Goal: Task Accomplishment & Management: Manage account settings

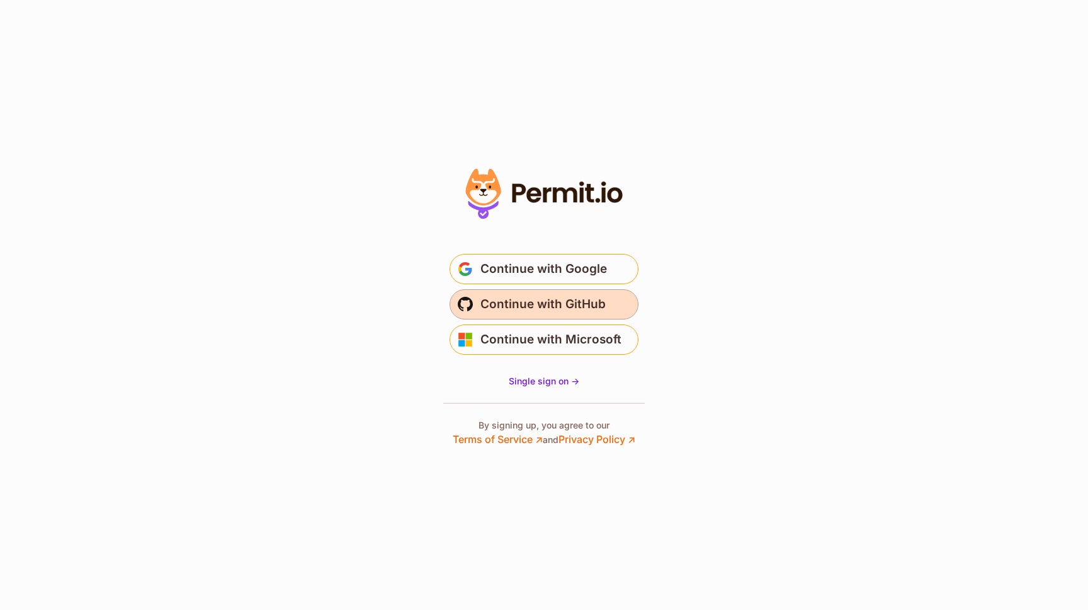
click at [578, 304] on span "Continue with GitHub" at bounding box center [543, 304] width 125 height 20
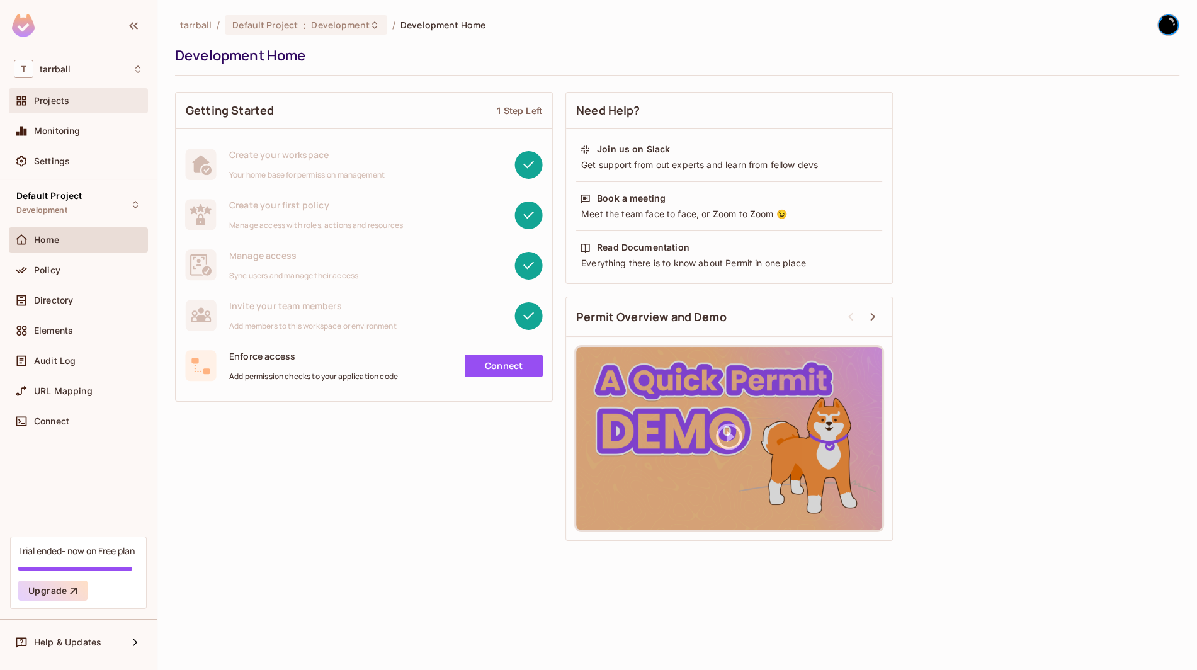
click at [66, 112] on div "Projects" at bounding box center [78, 100] width 139 height 25
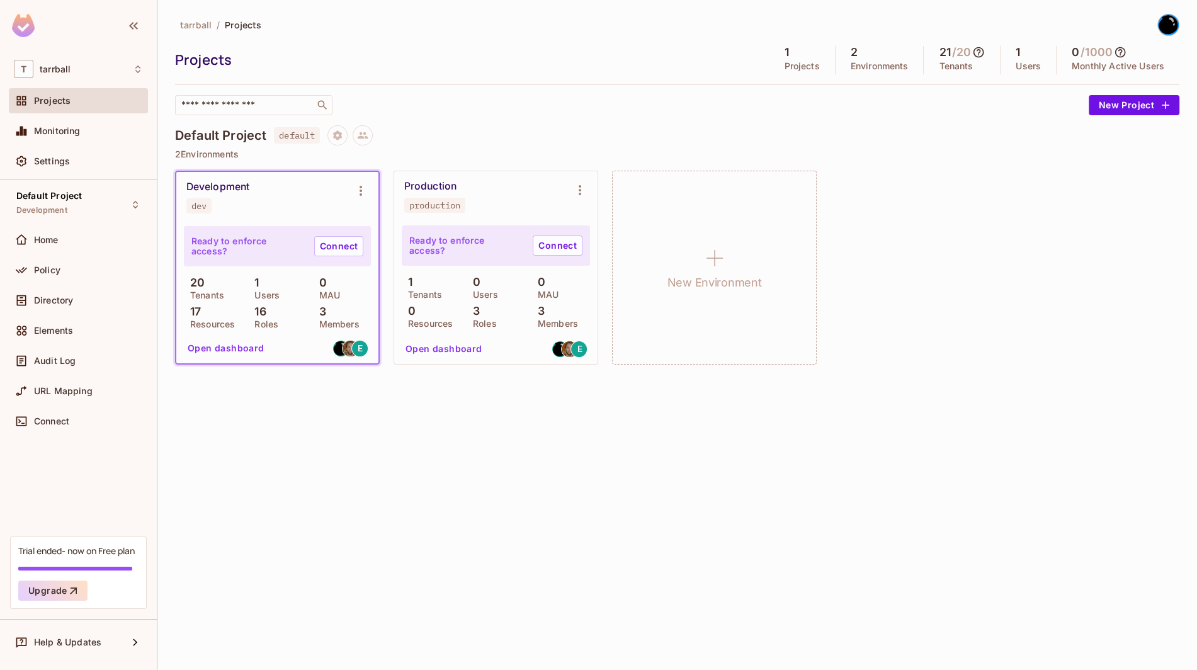
click at [534, 348] on div "Open dashboard E" at bounding box center [496, 349] width 190 height 22
click at [227, 351] on button "Open dashboard" at bounding box center [226, 348] width 87 height 20
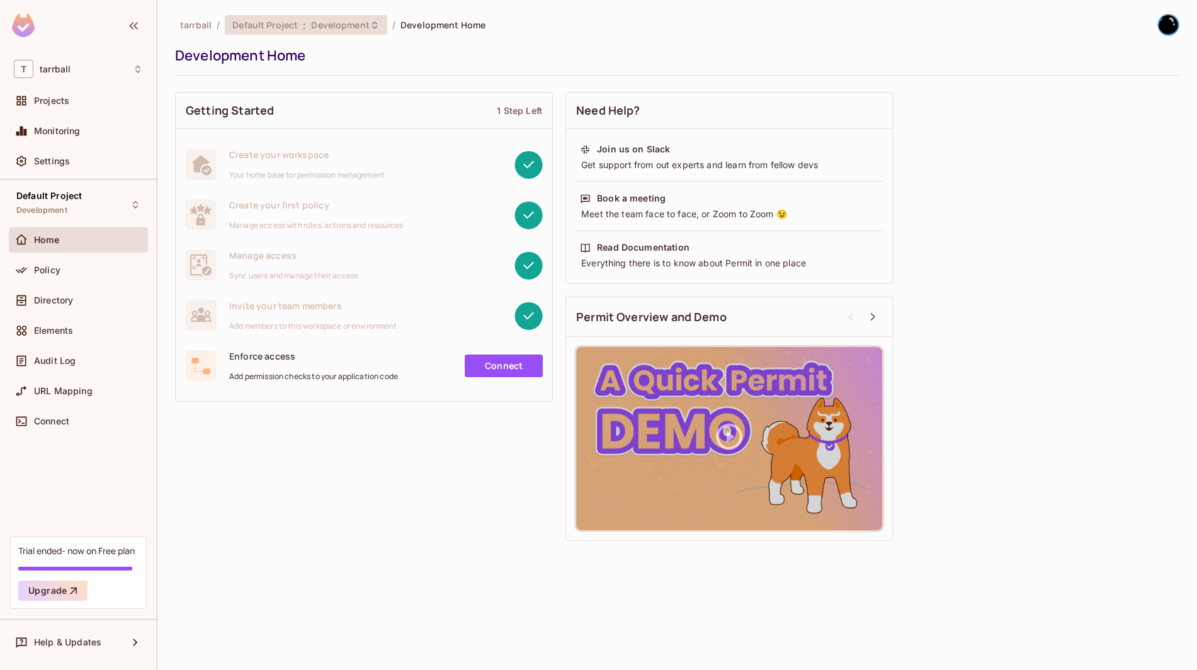
click at [356, 16] on div "Default Project : Development" at bounding box center [306, 25] width 162 height 20
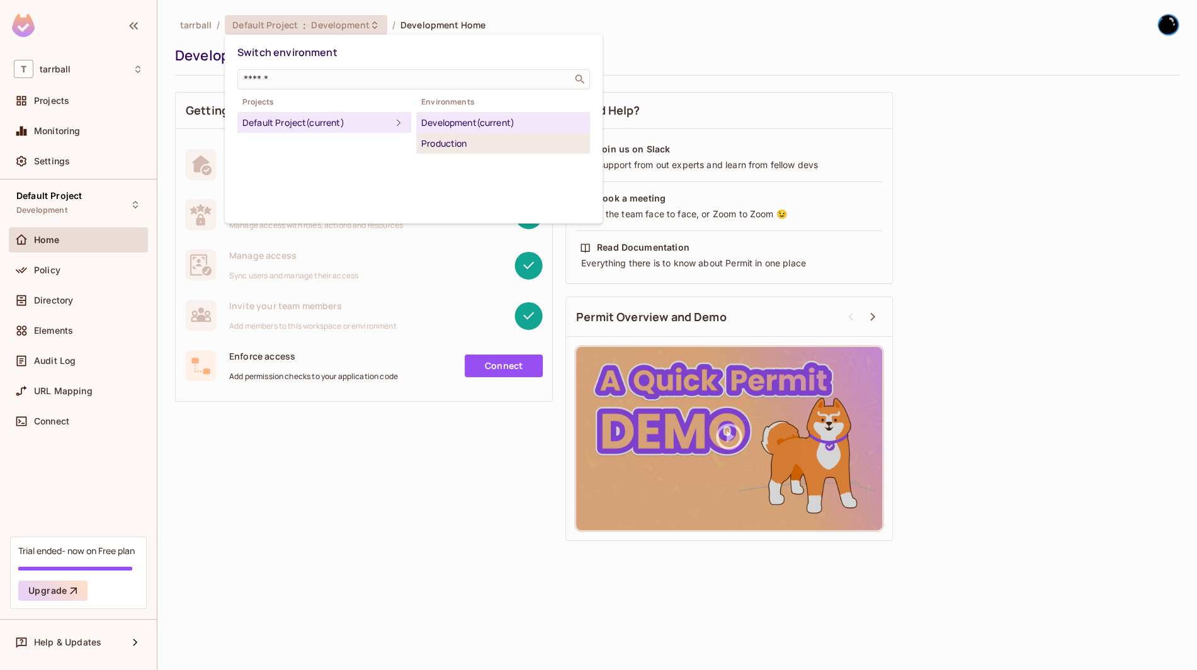
click at [440, 144] on div "Production" at bounding box center [503, 143] width 164 height 15
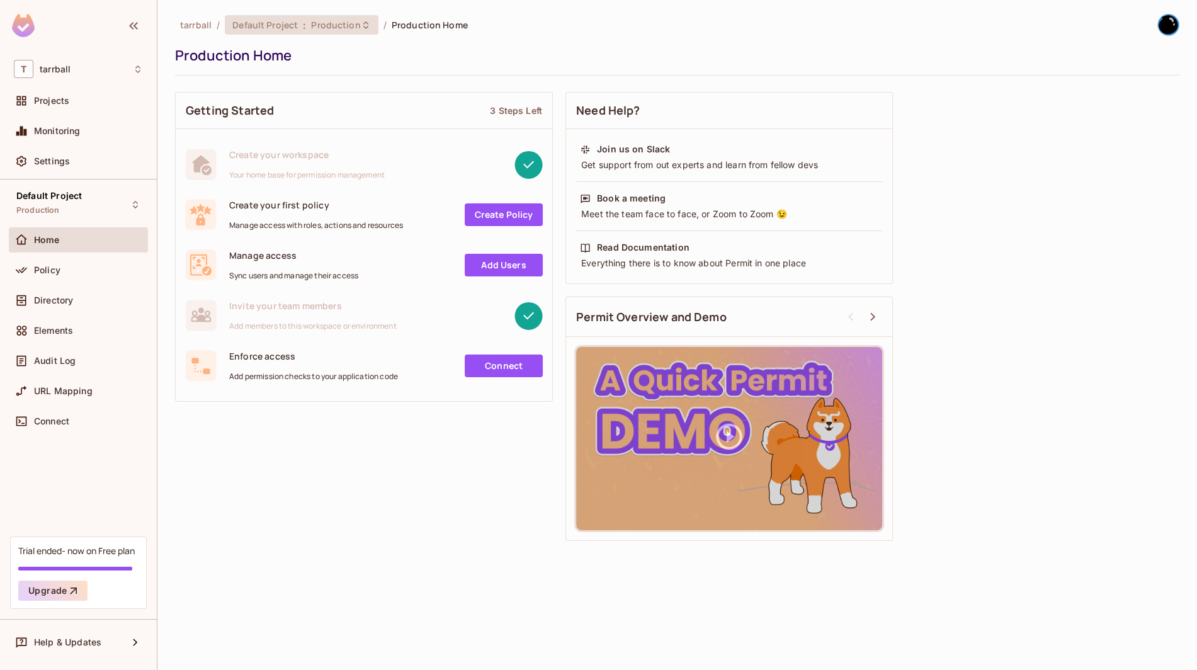
click at [323, 28] on span "Production" at bounding box center [335, 25] width 49 height 12
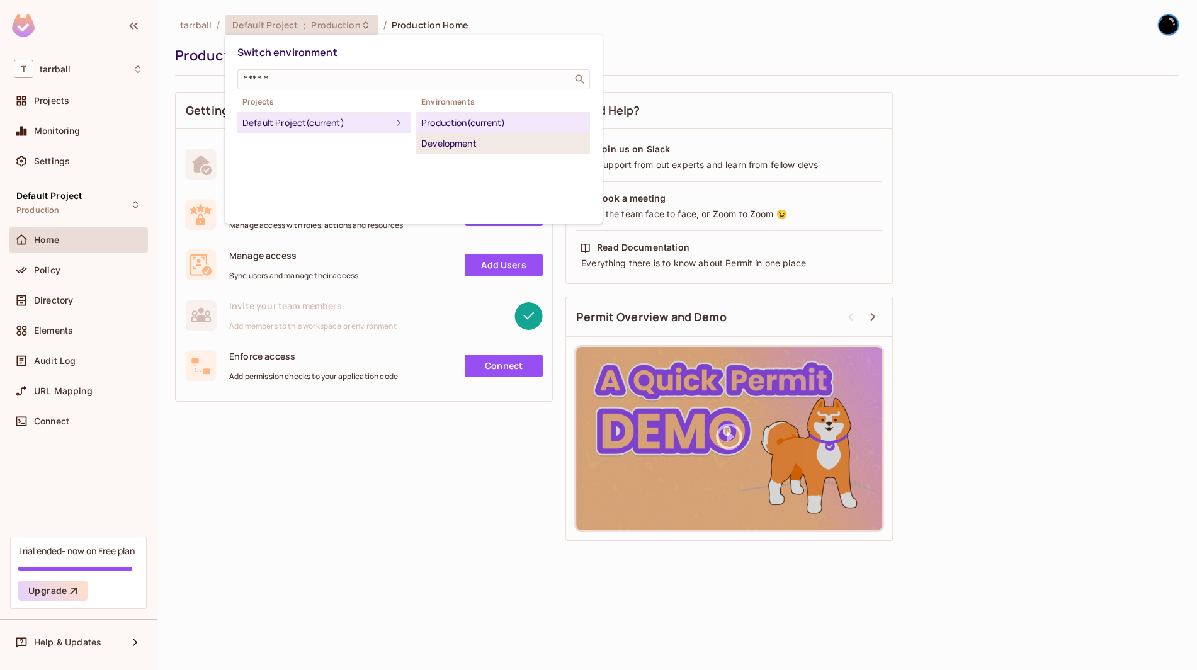
click at [458, 143] on div "Development" at bounding box center [503, 143] width 164 height 15
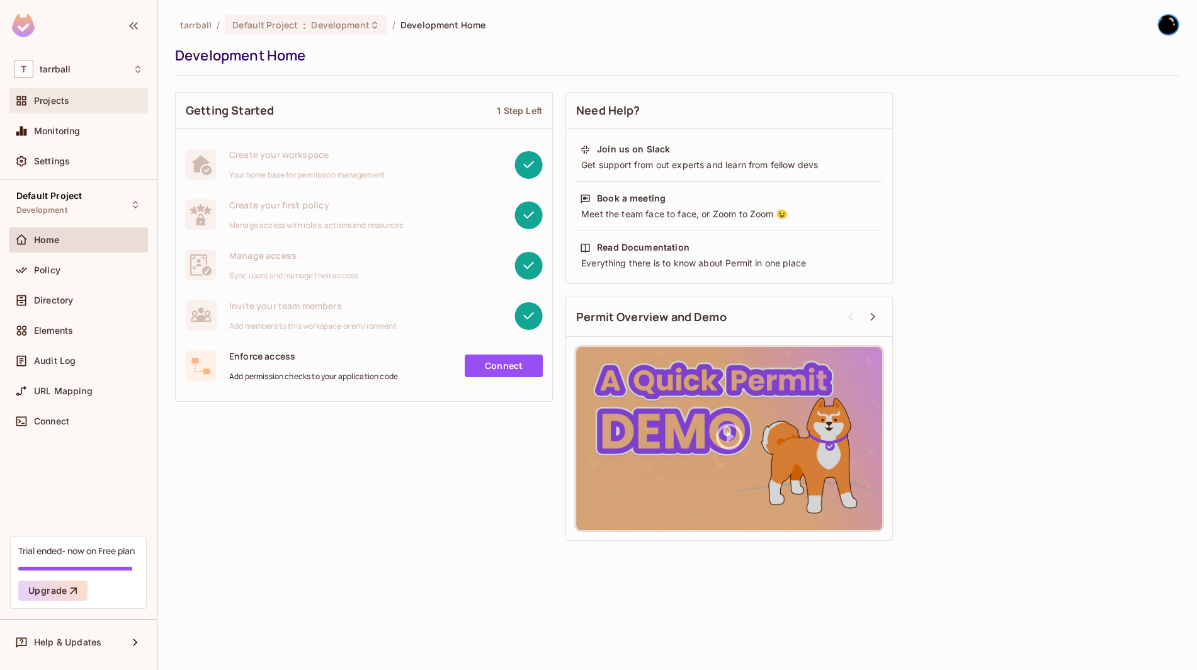
click at [61, 94] on div "Projects" at bounding box center [78, 100] width 129 height 15
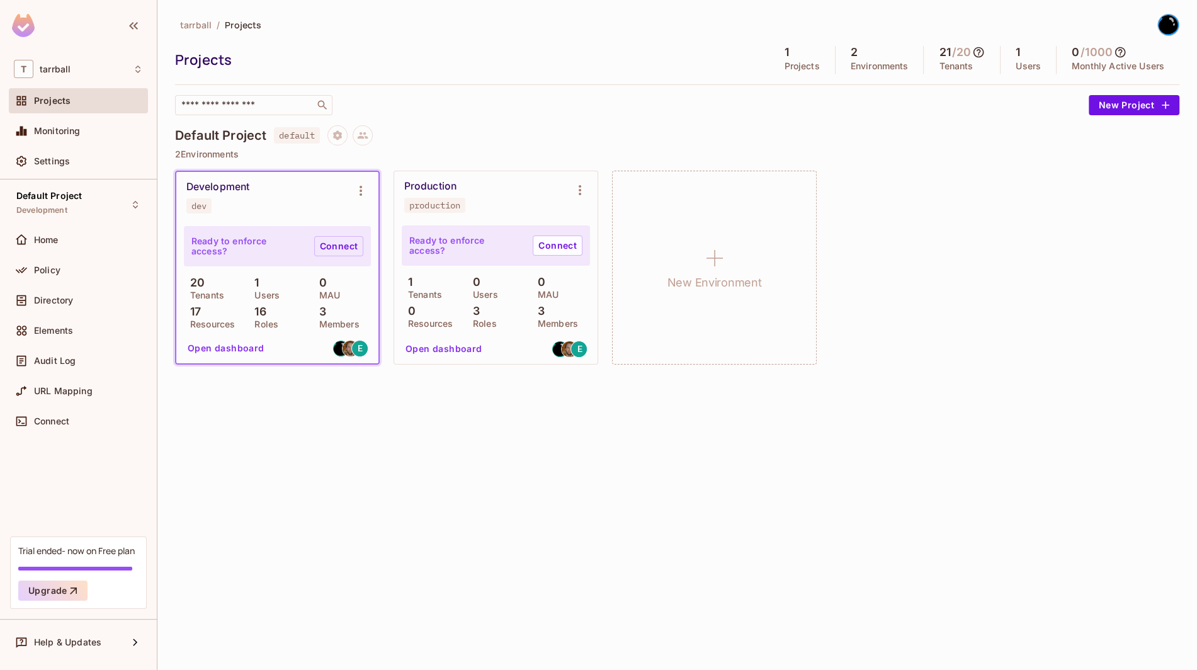
click at [345, 244] on link "Connect" at bounding box center [338, 246] width 49 height 20
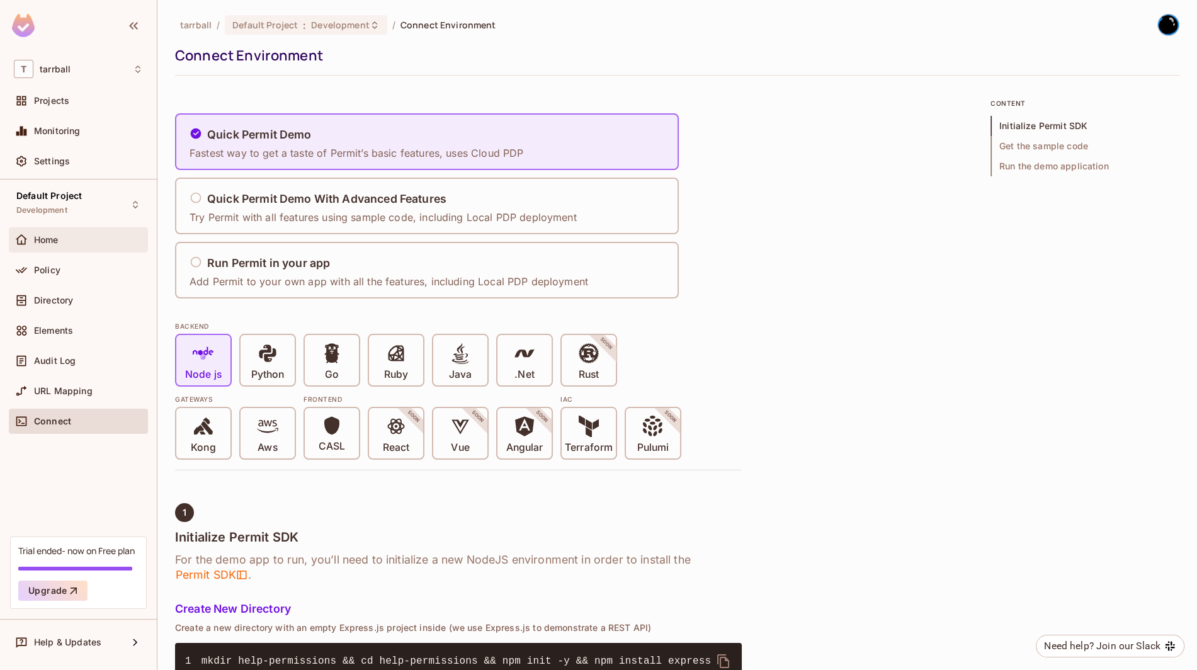
click at [57, 240] on span "Home" at bounding box center [46, 240] width 25 height 10
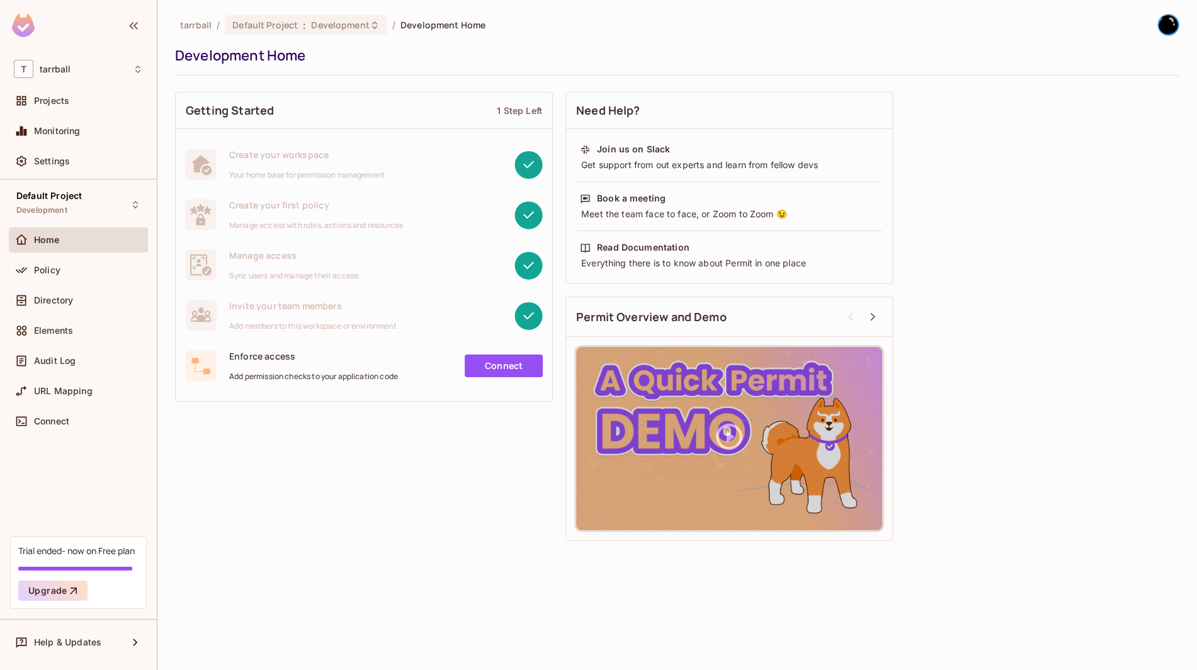
click at [322, 381] on span "Add permission checks to your application code" at bounding box center [313, 377] width 169 height 10
click at [459, 368] on div "Connect" at bounding box center [470, 366] width 145 height 23
click at [498, 368] on link "Connect" at bounding box center [504, 366] width 78 height 23
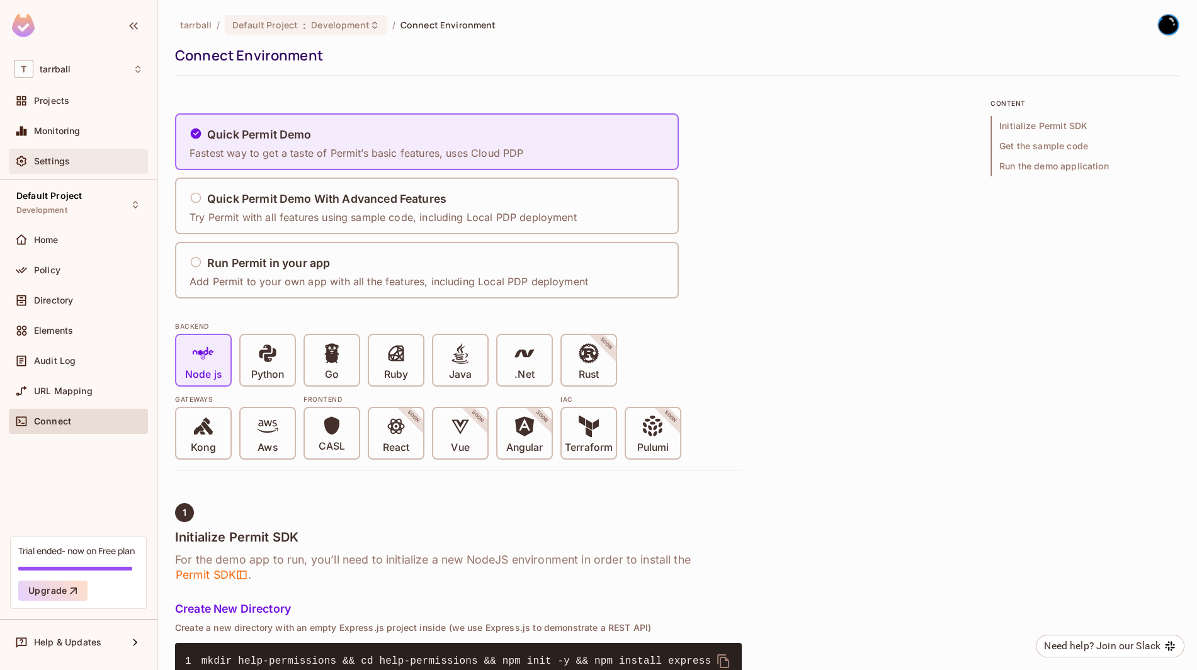
click at [43, 161] on span "Settings" at bounding box center [52, 161] width 36 height 10
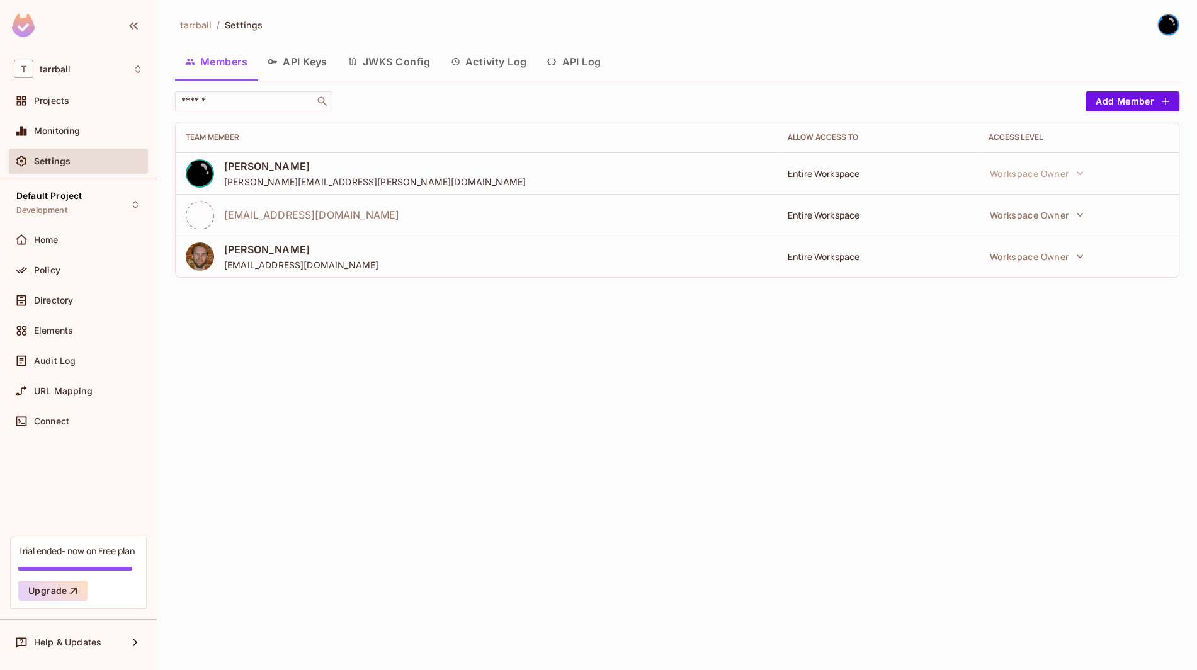
click at [290, 209] on span "eweber@dontpaniclabs.com" at bounding box center [311, 215] width 175 height 14
click at [188, 215] on icon at bounding box center [200, 215] width 28 height 28
click at [210, 215] on icon at bounding box center [200, 215] width 28 height 28
click at [268, 229] on td "eweber@dontpaniclabs.com" at bounding box center [477, 215] width 602 height 42
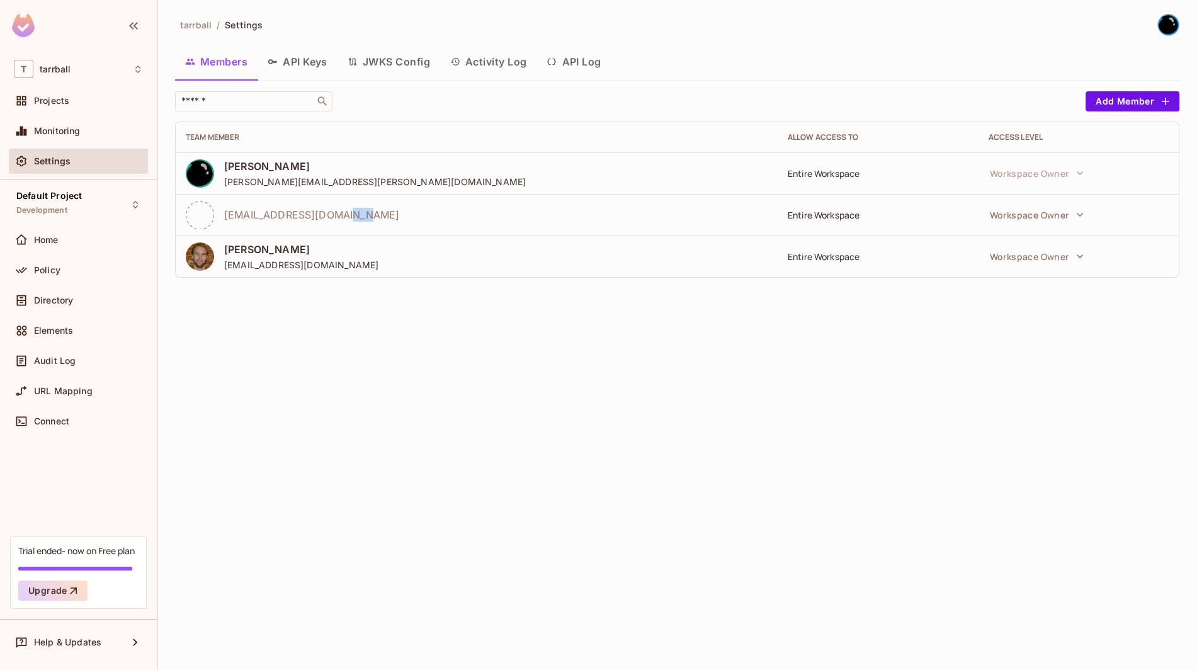
click at [268, 229] on td "eweber@dontpaniclabs.com" at bounding box center [477, 215] width 602 height 42
click at [341, 377] on div "tarrball / Settings Members API Keys JWKS Config Activity Log API Log ​ Add Mem…" at bounding box center [677, 335] width 1040 height 670
click at [1127, 106] on button "Add Member" at bounding box center [1133, 101] width 94 height 20
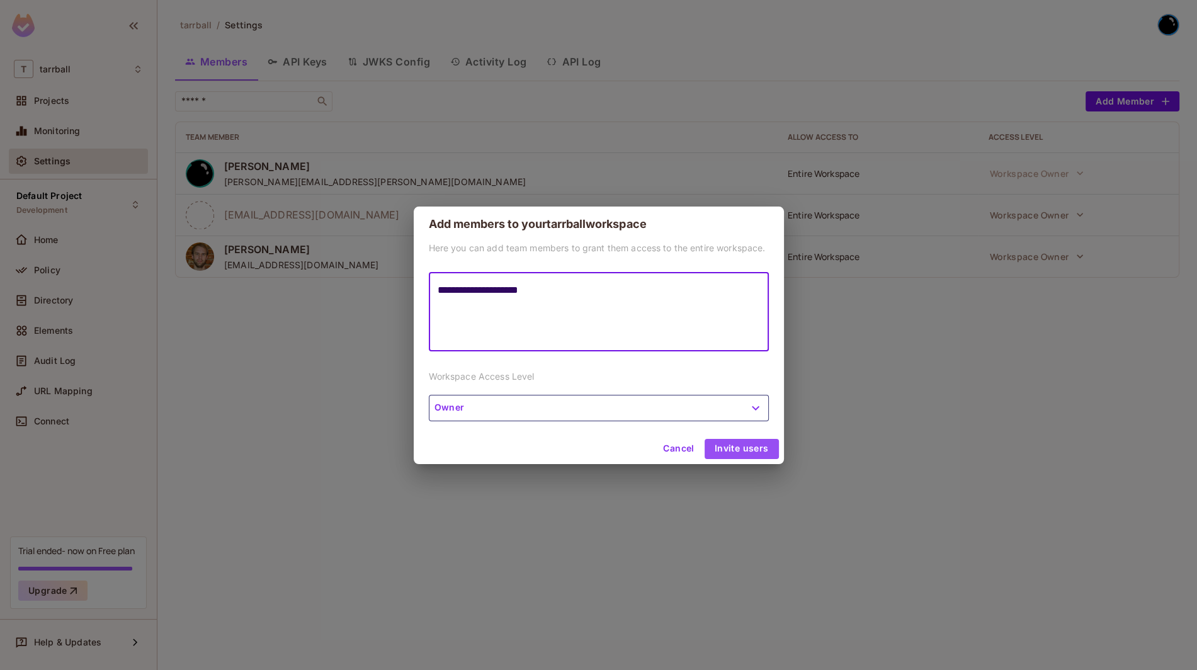
type textarea "**********"
click at [732, 449] on button "Invite users" at bounding box center [742, 449] width 74 height 20
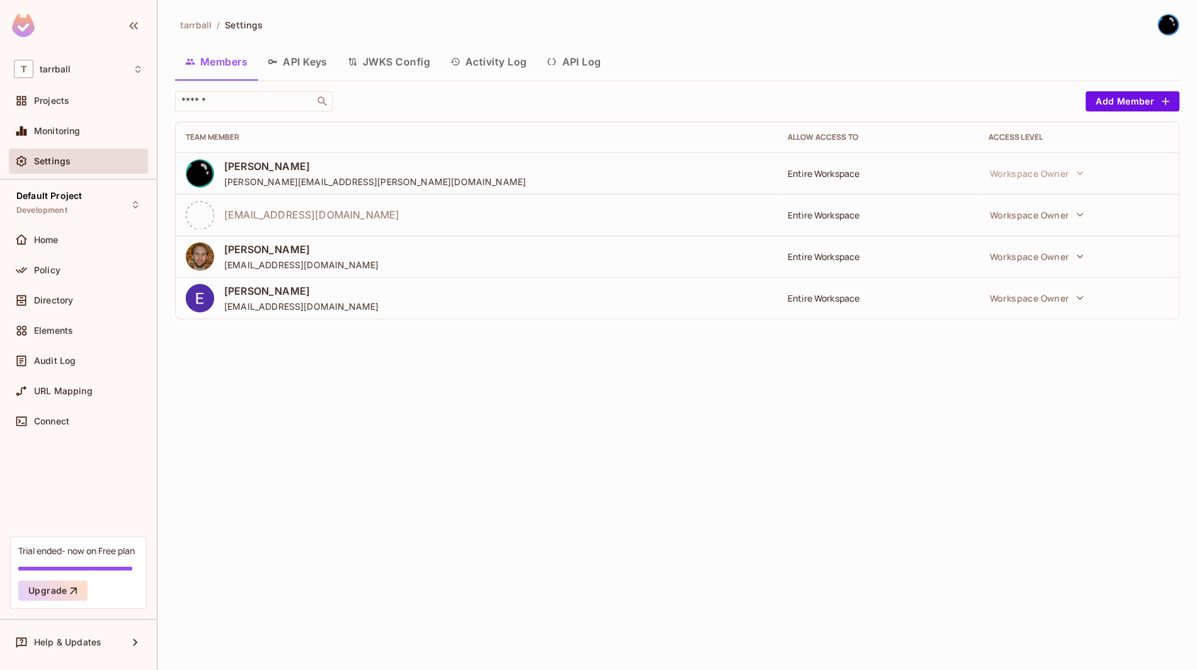
click at [622, 362] on div "tarrball / Settings Members API Keys JWKS Config Activity Log API Log ​ Add Mem…" at bounding box center [677, 335] width 1040 height 670
click at [78, 103] on div "Projects" at bounding box center [88, 101] width 109 height 10
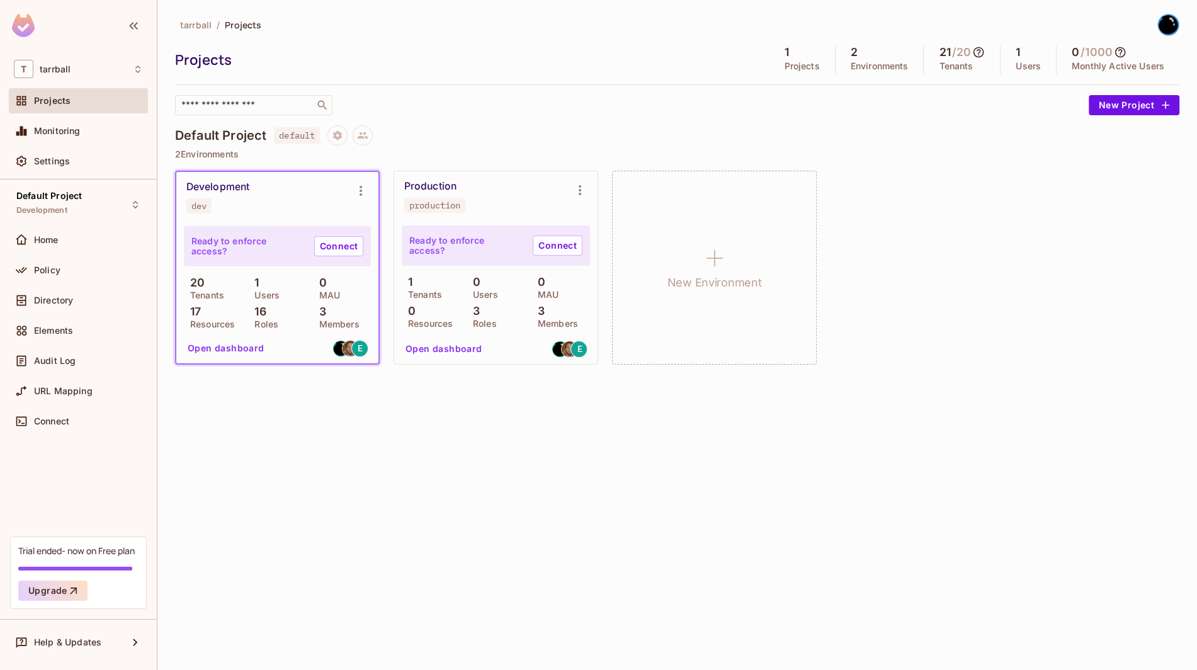
click at [242, 185] on div "Development" at bounding box center [217, 187] width 63 height 13
click at [193, 285] on p "20" at bounding box center [194, 282] width 21 height 13
click at [232, 351] on button "Open dashboard" at bounding box center [226, 348] width 87 height 20
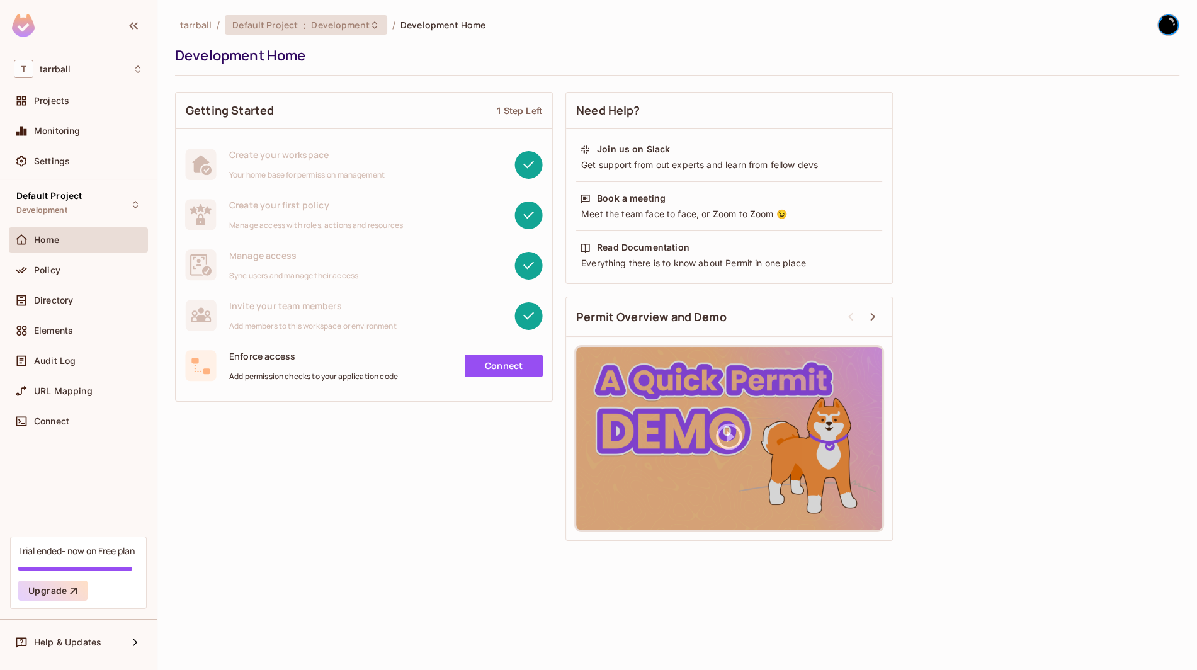
click at [372, 23] on icon at bounding box center [375, 25] width 10 height 10
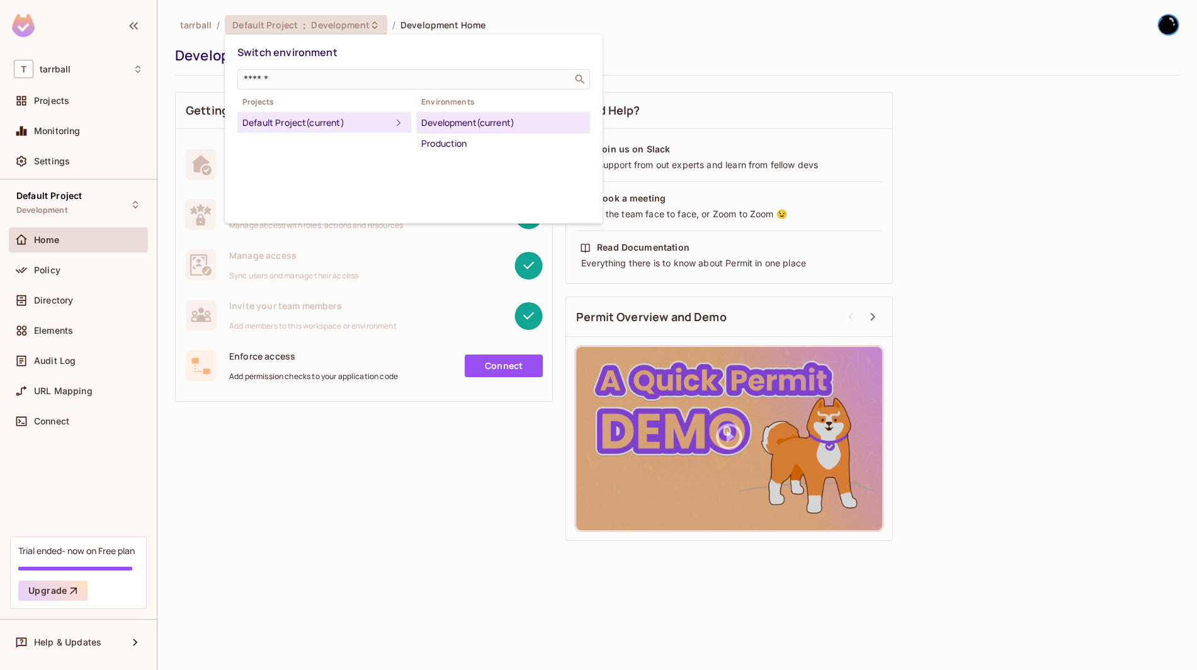
click at [258, 518] on div at bounding box center [598, 335] width 1197 height 670
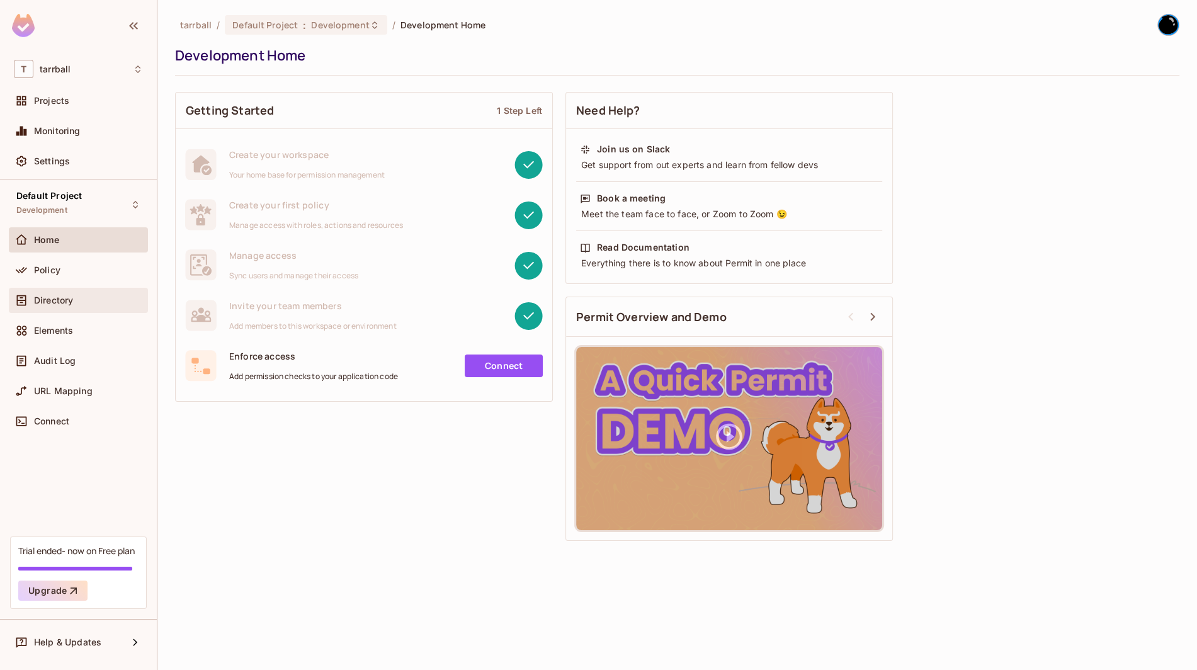
click at [71, 306] on div "Directory" at bounding box center [78, 300] width 129 height 15
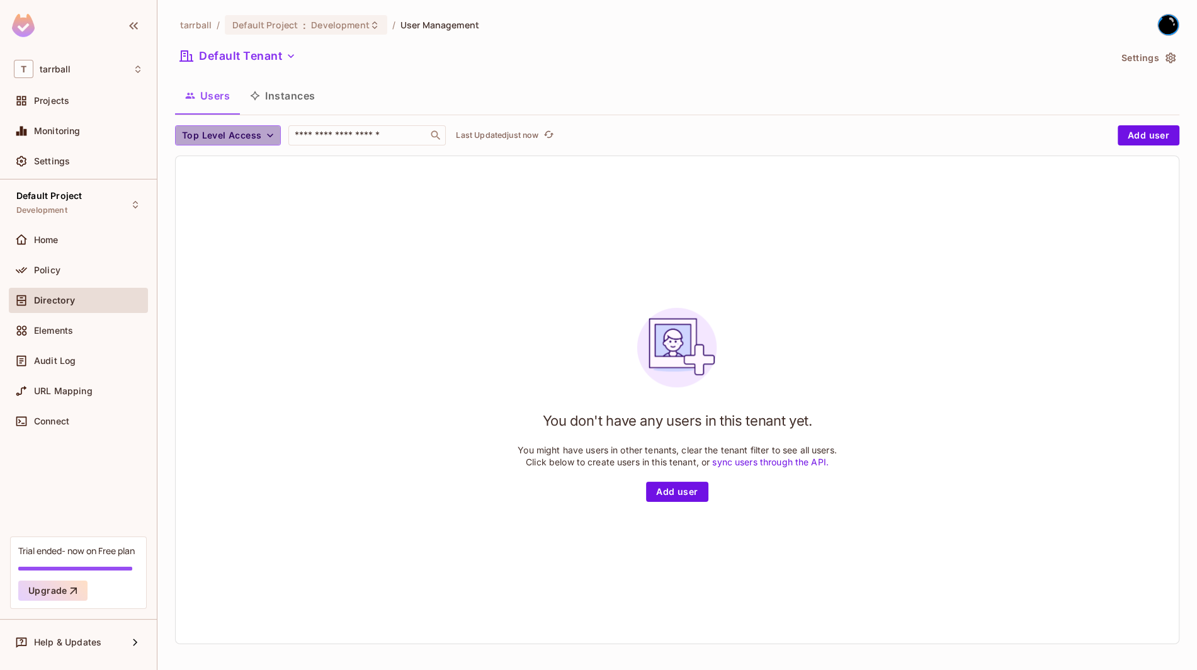
click at [249, 139] on span "Top Level Access" at bounding box center [221, 136] width 79 height 16
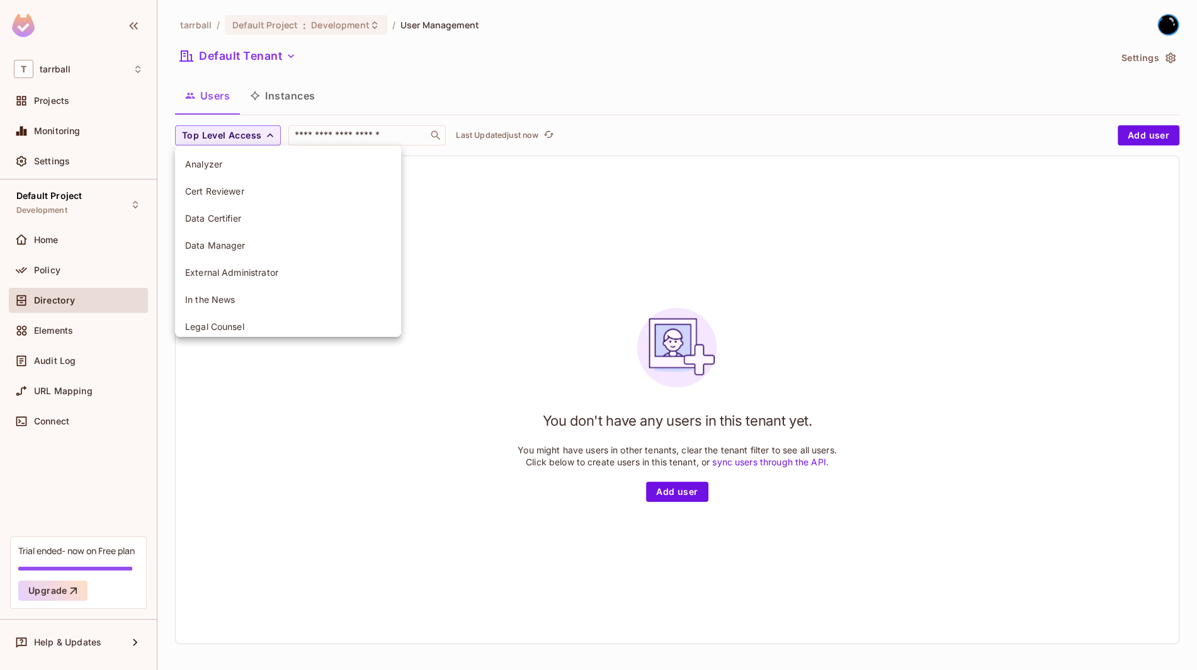
click at [244, 166] on span "Analyzer" at bounding box center [288, 164] width 206 height 12
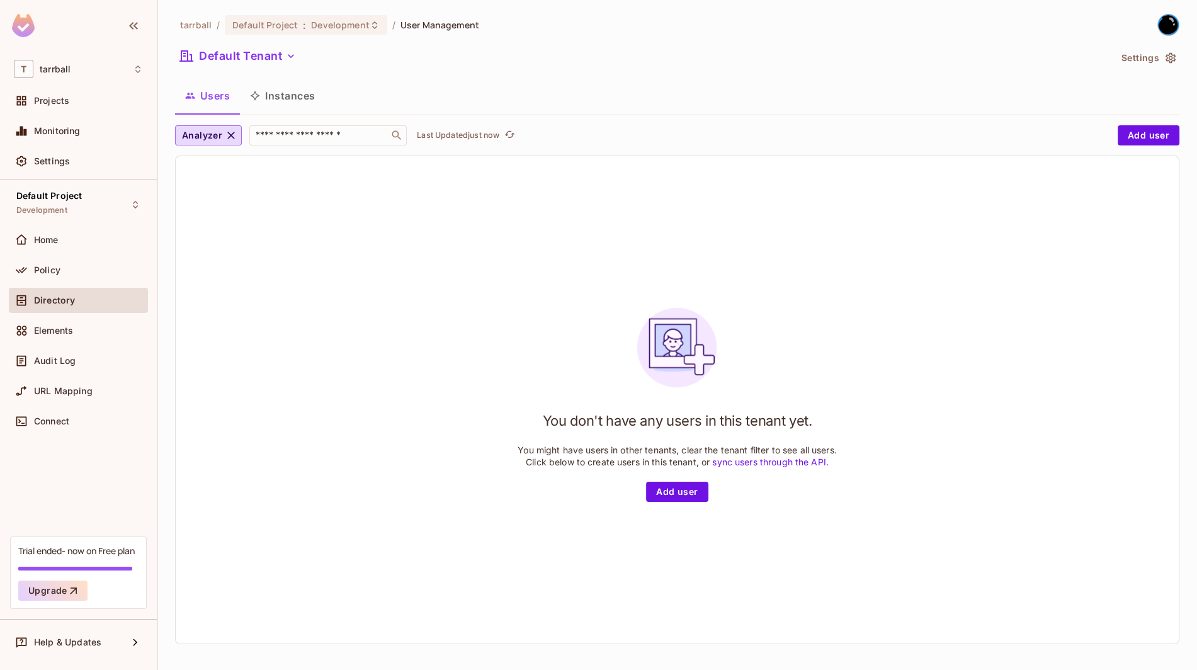
click at [290, 90] on button "Instances" at bounding box center [282, 95] width 85 height 31
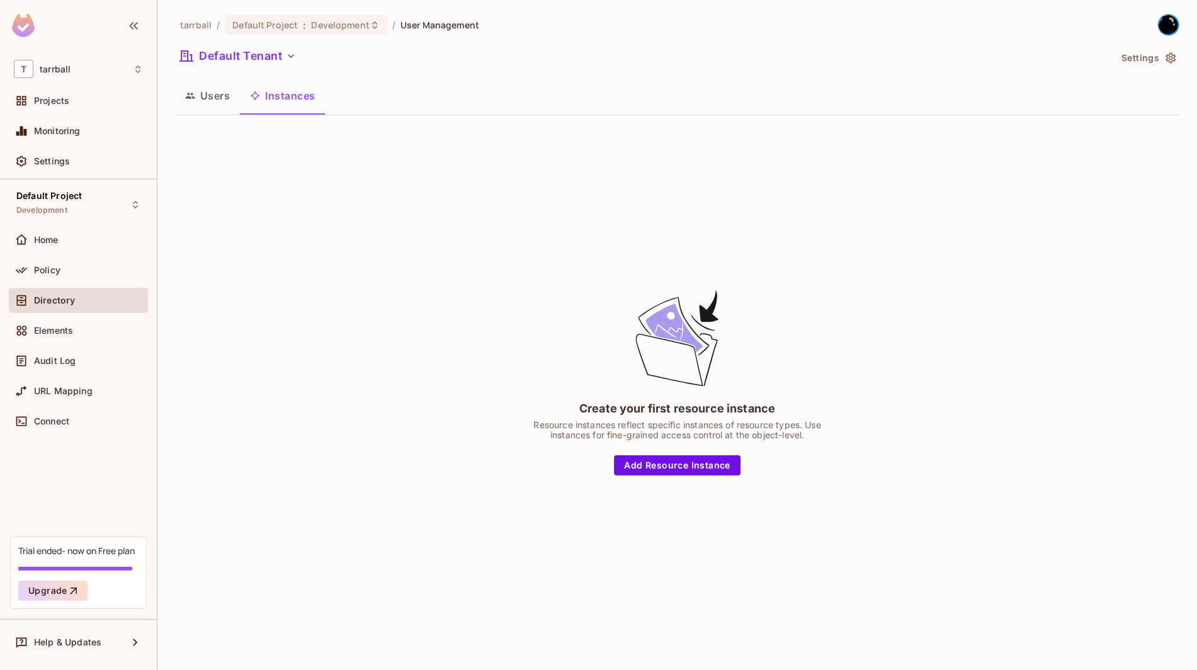
click at [224, 94] on button "Users" at bounding box center [207, 95] width 65 height 31
